Goal: Task Accomplishment & Management: Manage account settings

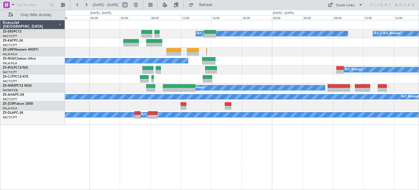
click at [267, 170] on div "A/C Booked A/C Booked A/C Booked A/C Booked A/C Unavailable A/C Booked A/C Book…" at bounding box center [242, 105] width 354 height 170
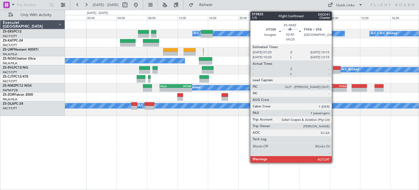
click at [334, 87] on div "HTGW" at bounding box center [330, 85] width 11 height 3
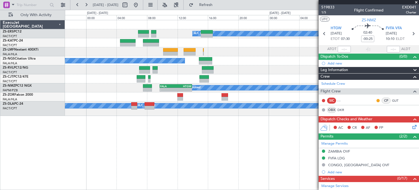
click at [416, 3] on span at bounding box center [416, 2] width 5 height 5
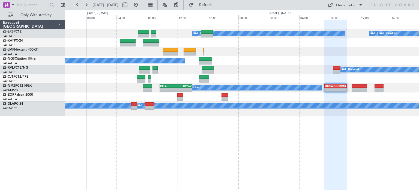
type input "0"
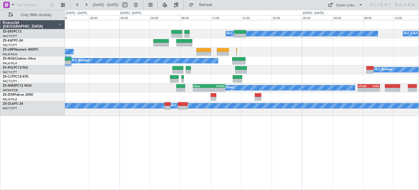
click at [242, 147] on div "A/C Booked A/C Booked A/C Booked A/C Booked A/C Unavailable A/C Booked A/C Book…" at bounding box center [242, 105] width 354 height 170
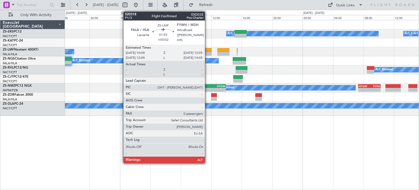
click at [208, 52] on div at bounding box center [204, 54] width 15 height 4
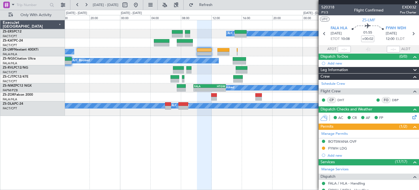
click at [417, 2] on span at bounding box center [416, 2] width 5 height 5
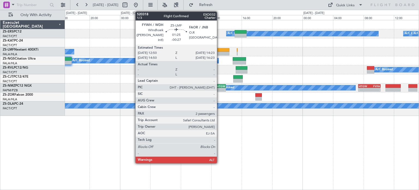
click at [220, 52] on div at bounding box center [224, 54] width 12 height 4
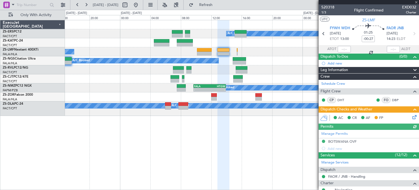
click at [417, 1] on div at bounding box center [369, 2] width 100 height 4
click at [417, 1] on span at bounding box center [416, 2] width 5 height 5
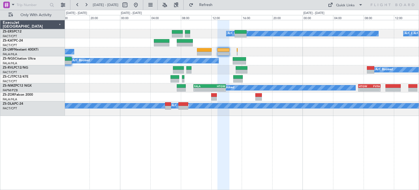
type input "0"
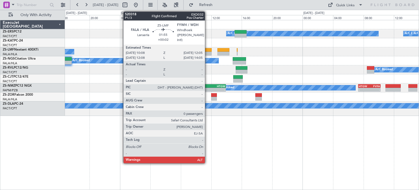
click at [208, 49] on div at bounding box center [204, 50] width 15 height 4
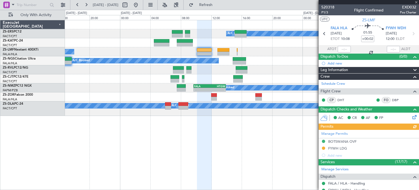
click at [335, 147] on div "Manage Permits [GEOGRAPHIC_DATA] OVF FYWH LDG Add new" at bounding box center [369, 144] width 100 height 29
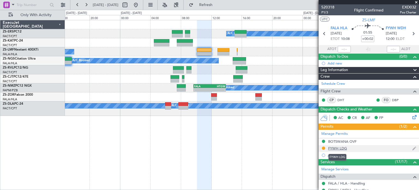
click at [336, 148] on div "FYWH LDG" at bounding box center [337, 148] width 19 height 5
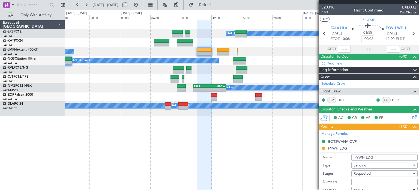
click at [417, 3] on span at bounding box center [416, 2] width 5 height 5
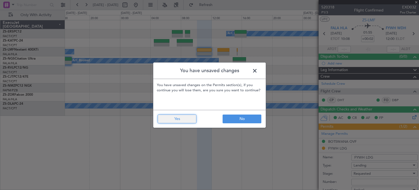
click at [191, 119] on button "Yes" at bounding box center [177, 118] width 39 height 9
